Goal: Task Accomplishment & Management: Manage account settings

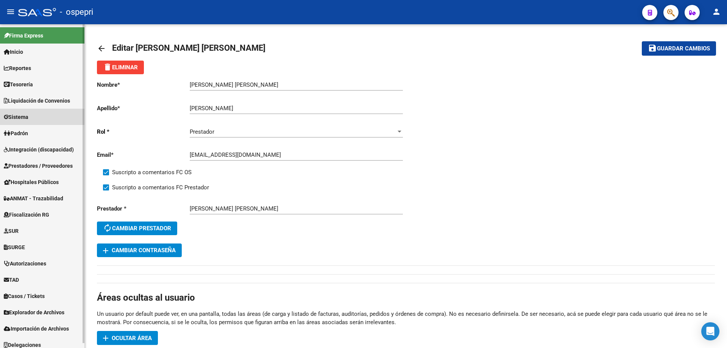
click at [25, 116] on span "Sistema" at bounding box center [16, 117] width 25 height 8
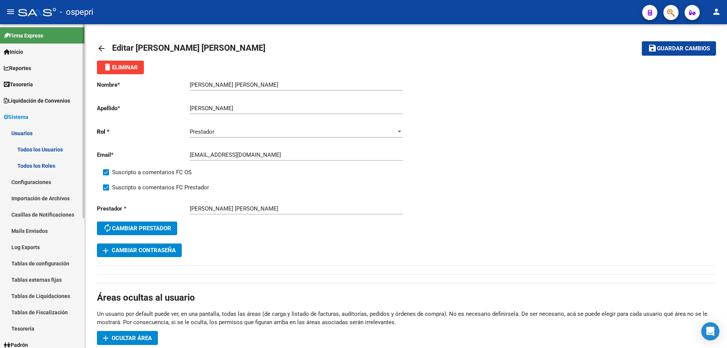
click at [38, 150] on link "Todos los Usuarios" at bounding box center [42, 149] width 84 height 16
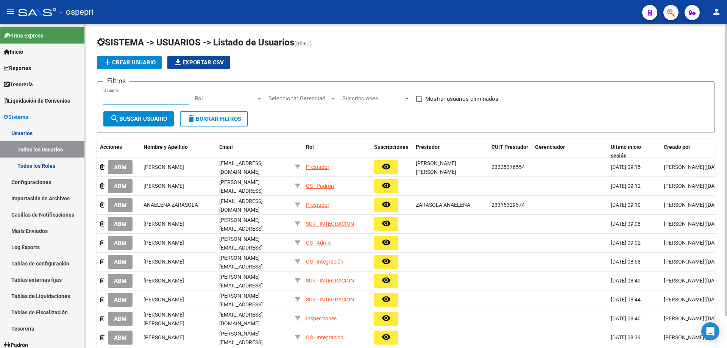
click at [161, 97] on input "Usuario" at bounding box center [146, 98] width 86 height 7
paste input "27315304305"
type input "27315304305"
click at [149, 119] on span "search Buscar Usuario" at bounding box center [138, 119] width 57 height 7
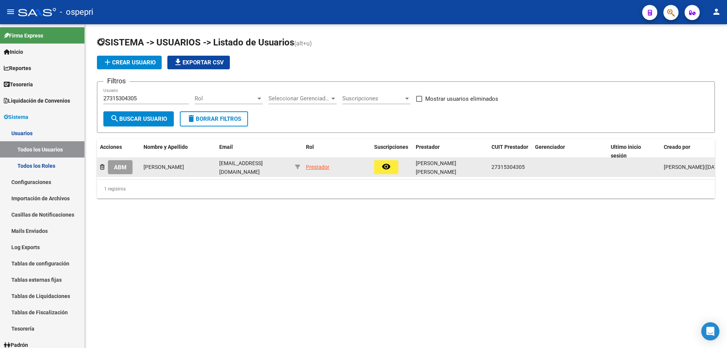
click at [116, 165] on span "ABM" at bounding box center [120, 167] width 12 height 7
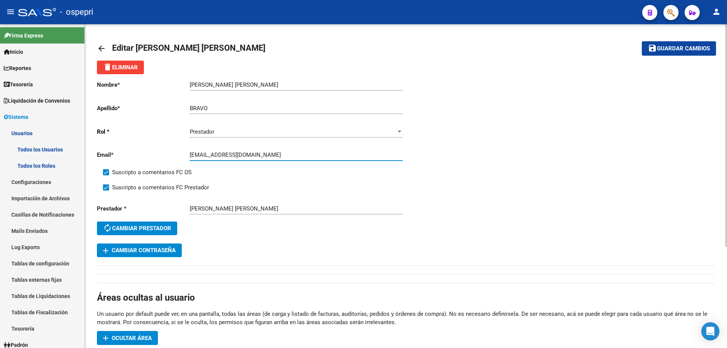
drag, startPoint x: 263, startPoint y: 155, endPoint x: 136, endPoint y: 142, distance: 127.6
click at [136, 142] on div "Nombre * [PERSON_NAME] [PERSON_NAME] Ingresar nombre Apellido * BRAVO Ingresar …" at bounding box center [251, 158] width 309 height 169
click at [156, 249] on span "add Cambiar Contraseña" at bounding box center [139, 250] width 73 height 7
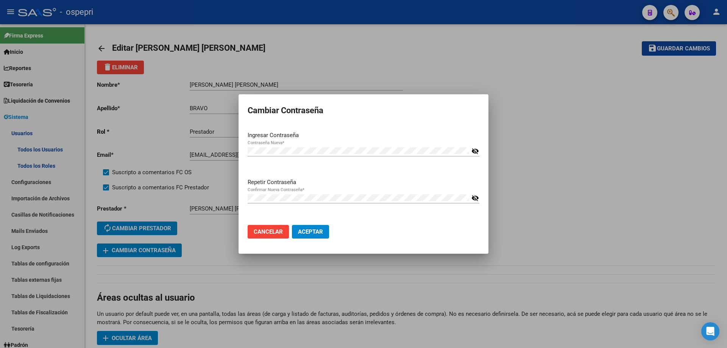
click at [271, 212] on div "Repetir Contraseña Confirmar Nueva Contraseña * visibility_off" at bounding box center [364, 198] width 232 height 41
click at [320, 231] on span "Aceptar" at bounding box center [310, 231] width 25 height 7
